Goal: Browse casually

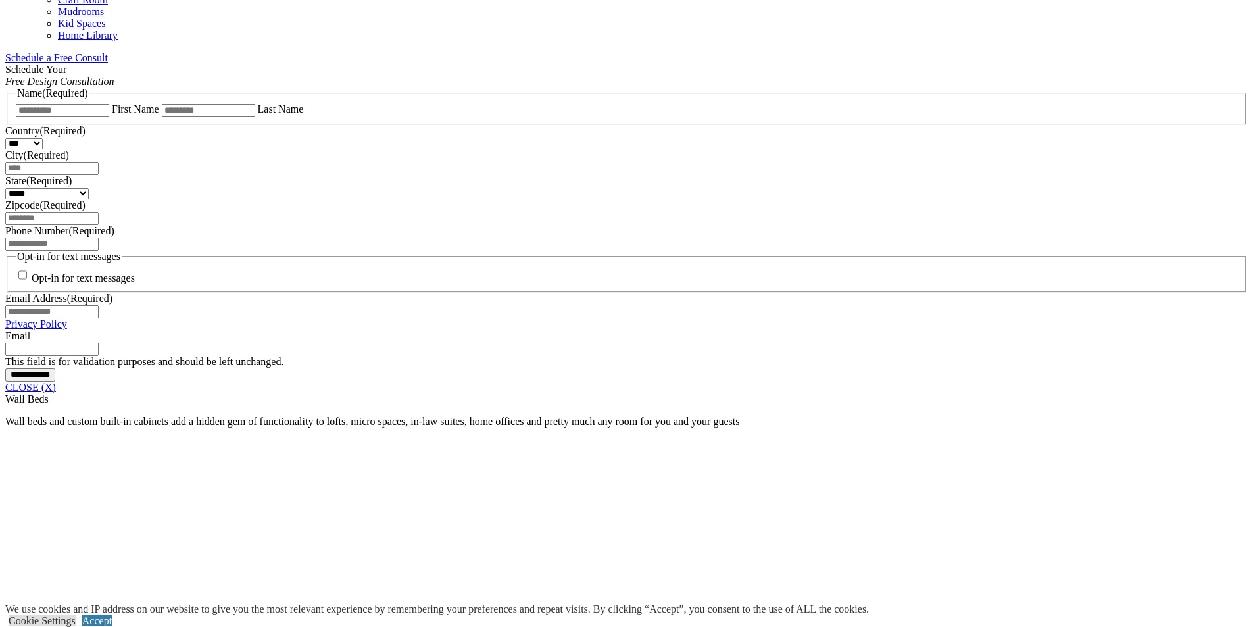
scroll to position [855, 0]
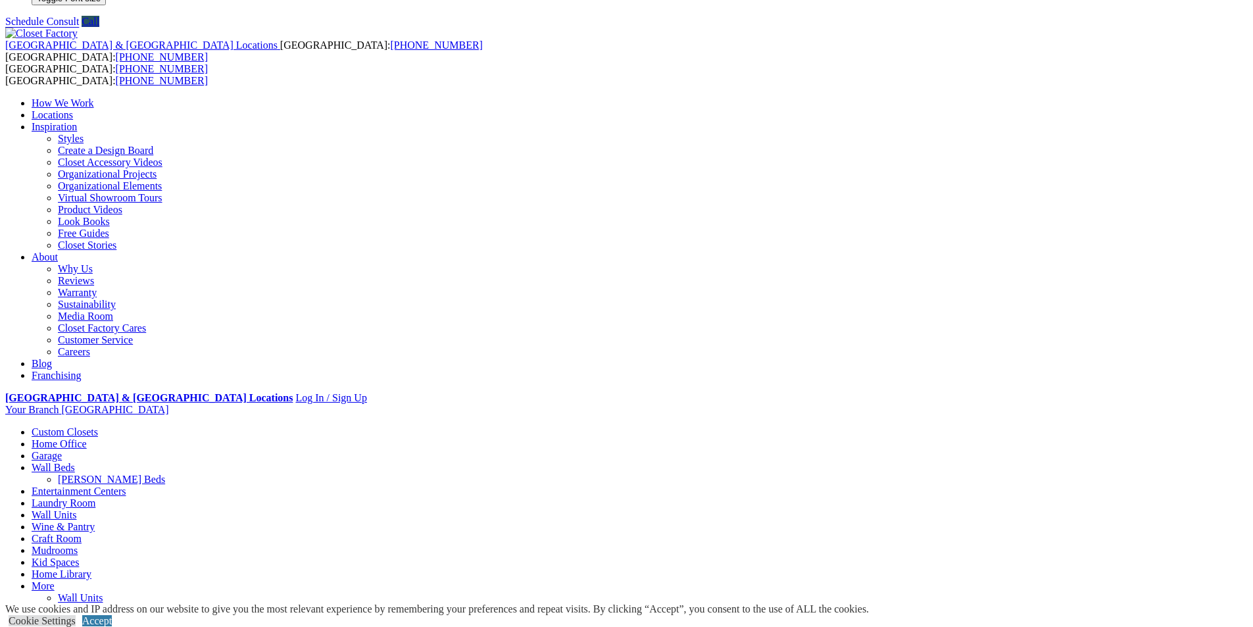
scroll to position [66, 0]
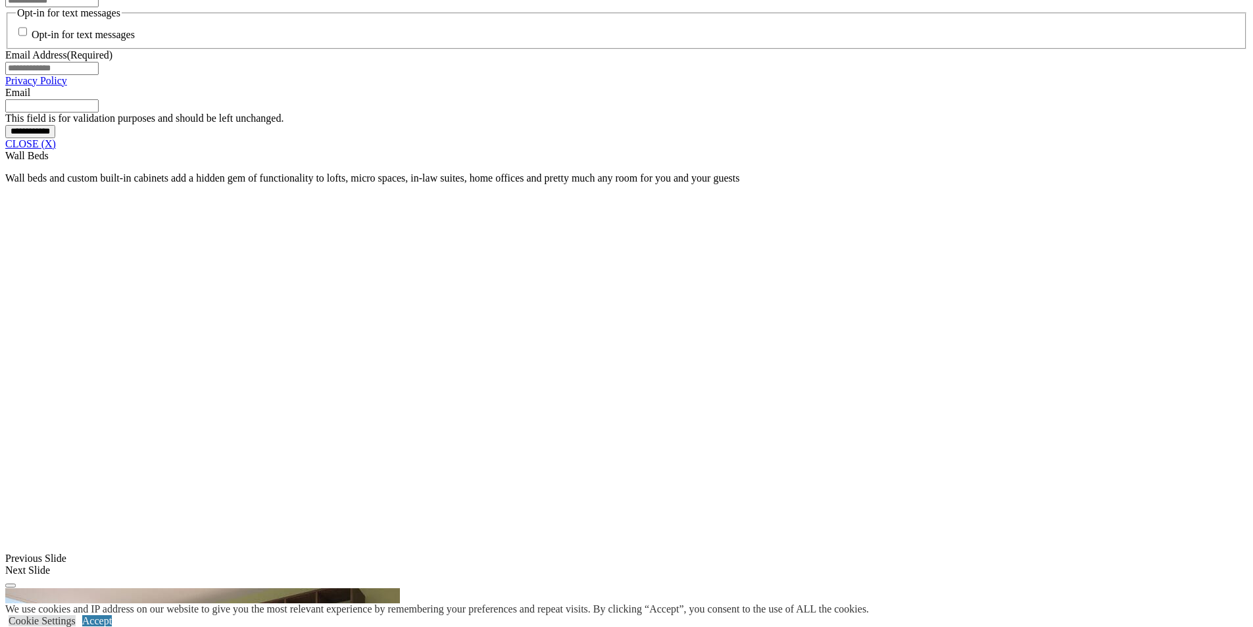
scroll to position [910, 0]
